Goal: Task Accomplishment & Management: Use online tool/utility

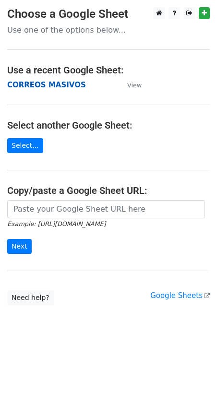
click at [56, 86] on strong "CORREOS MASIVOS" at bounding box center [46, 85] width 79 height 9
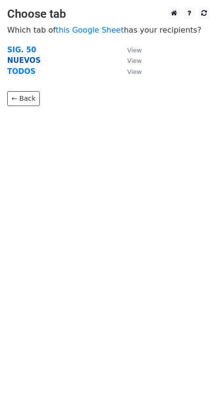
click at [15, 60] on strong "NUEVOS" at bounding box center [24, 60] width 34 height 9
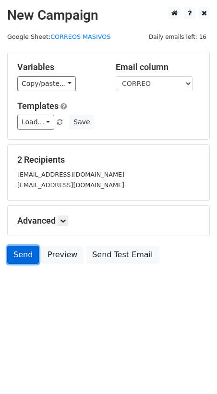
click at [26, 254] on link "Send" at bounding box center [23, 255] width 32 height 18
